Goal: Task Accomplishment & Management: Manage account settings

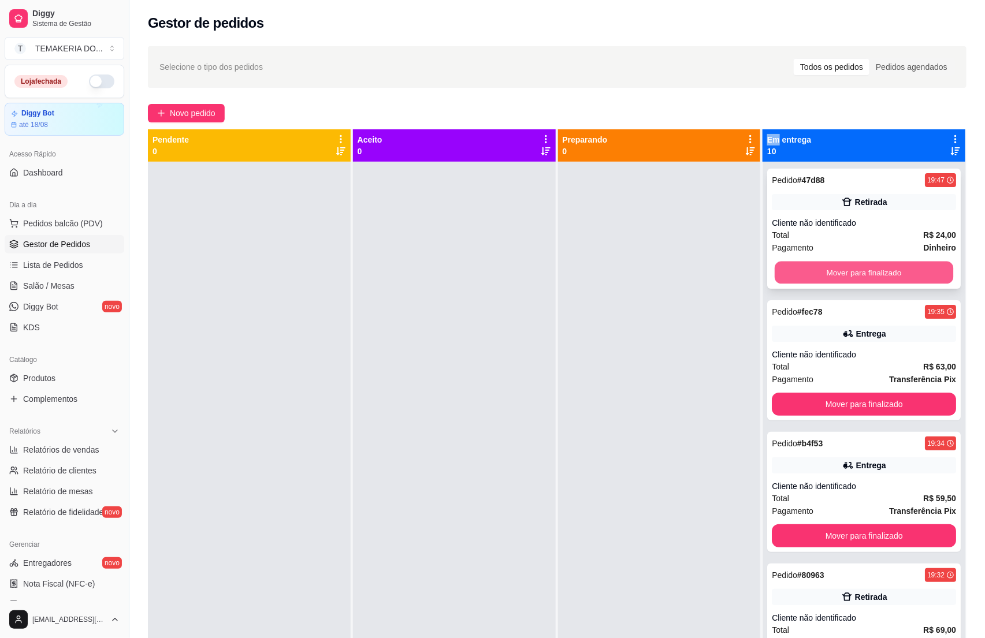
click at [782, 279] on button "Mover para finalizado" at bounding box center [864, 273] width 178 height 23
click at [796, 278] on div "Mover para finalizado" at bounding box center [864, 272] width 184 height 23
click at [799, 277] on button "Mover para finalizado" at bounding box center [864, 273] width 178 height 23
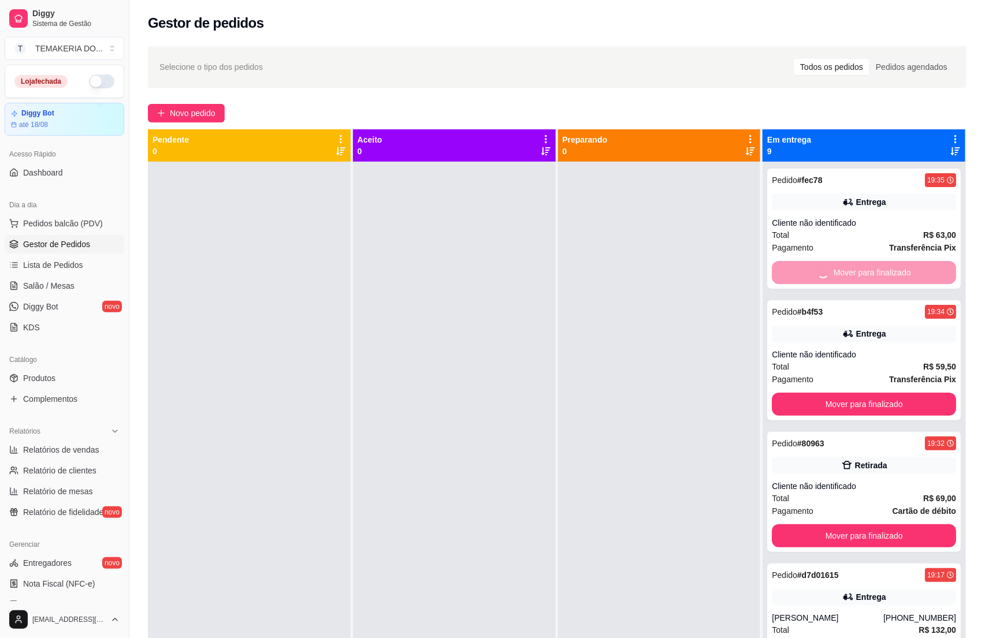
click at [799, 393] on button "Mover para finalizado" at bounding box center [864, 404] width 184 height 23
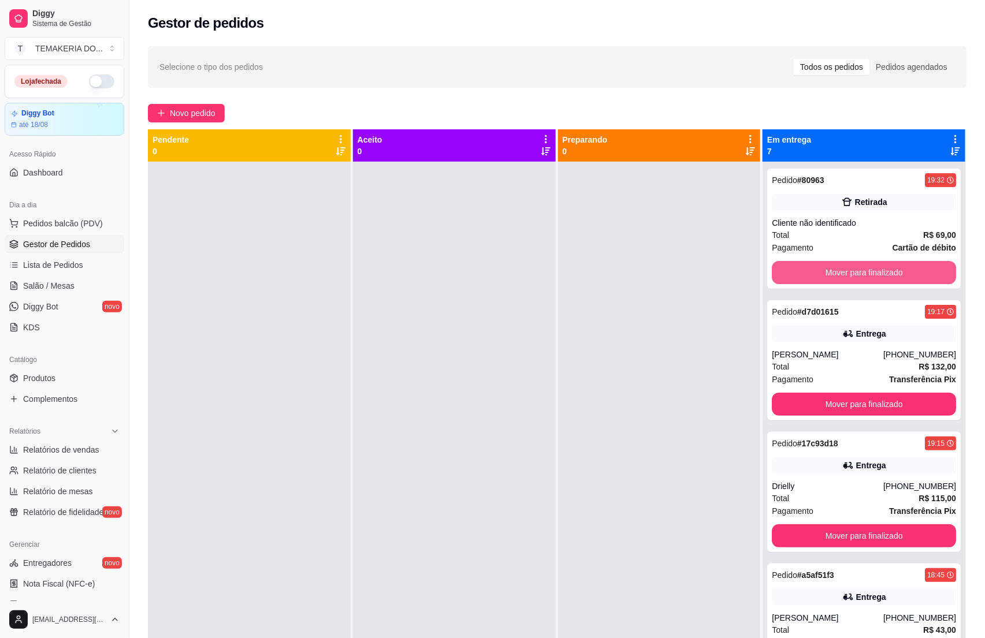
click at [799, 277] on button "Mover para finalizado" at bounding box center [864, 272] width 184 height 23
click at [799, 277] on button "Mover para finalizado" at bounding box center [864, 273] width 178 height 23
click at [799, 277] on div "Mover para finalizado" at bounding box center [864, 272] width 184 height 23
click at [799, 277] on button "Mover para finalizado" at bounding box center [864, 273] width 178 height 23
click at [799, 277] on button "Mover para finalizado" at bounding box center [864, 272] width 184 height 23
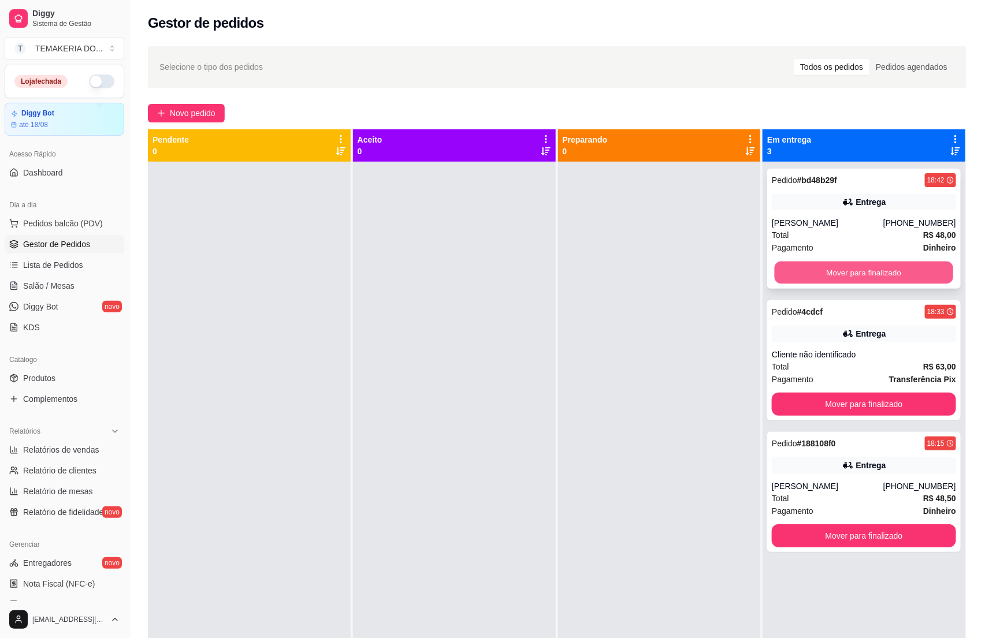
click at [801, 276] on button "Mover para finalizado" at bounding box center [864, 273] width 178 height 23
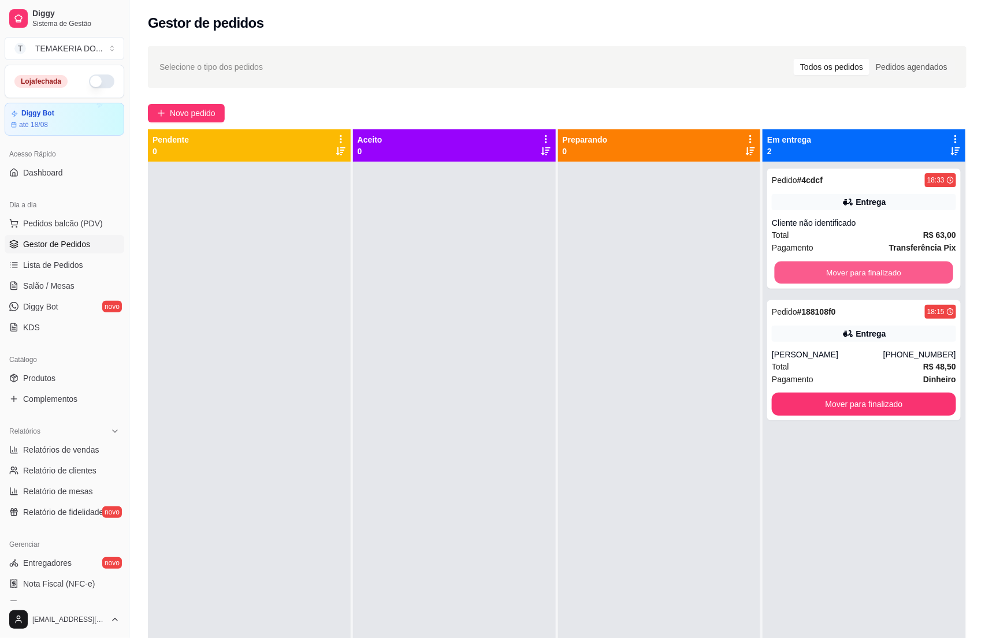
click at [801, 276] on button "Mover para finalizado" at bounding box center [864, 273] width 178 height 23
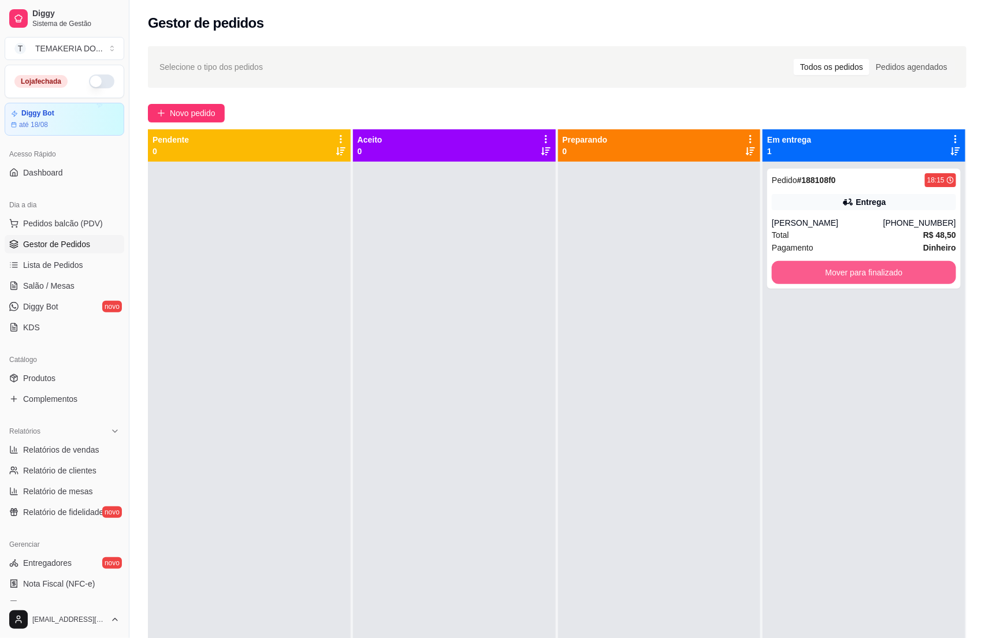
click at [801, 276] on button "Mover para finalizado" at bounding box center [864, 272] width 184 height 23
